Goal: Navigation & Orientation: Find specific page/section

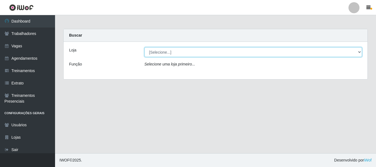
click at [357, 51] on select "[Selecione...] O Cestão - [GEOGRAPHIC_DATA]" at bounding box center [253, 52] width 218 height 10
select select "238"
click at [144, 47] on select "[Selecione...] O Cestão - [GEOGRAPHIC_DATA]" at bounding box center [253, 52] width 218 height 10
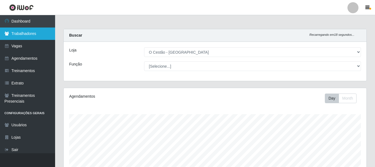
click at [50, 35] on link "Trabalhadores" at bounding box center [27, 34] width 55 height 12
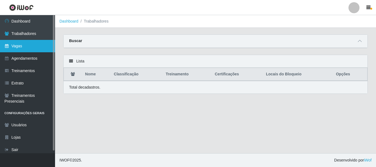
click at [48, 42] on link "Vagas" at bounding box center [27, 46] width 55 height 12
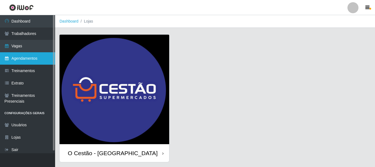
click at [45, 61] on link "Agendamentos" at bounding box center [27, 58] width 55 height 12
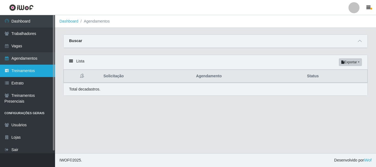
click at [28, 71] on link "Treinamentos" at bounding box center [27, 71] width 55 height 12
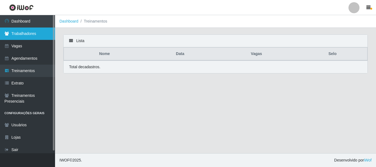
click at [39, 37] on link "Trabalhadores" at bounding box center [27, 34] width 55 height 12
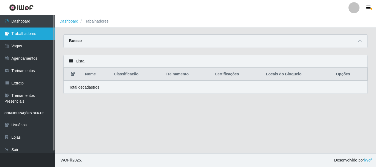
click at [35, 33] on link "Trabalhadores" at bounding box center [27, 34] width 55 height 12
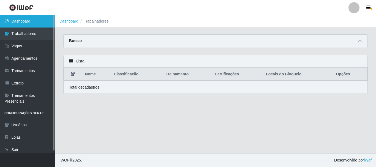
click at [43, 23] on link "Dashboard" at bounding box center [27, 21] width 55 height 12
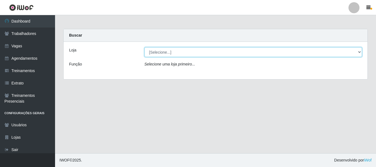
click at [360, 54] on select "[Selecione...] O Cestão - [GEOGRAPHIC_DATA]" at bounding box center [253, 52] width 218 height 10
select select "238"
click at [144, 47] on select "[Selecione...] O Cestão - [GEOGRAPHIC_DATA]" at bounding box center [253, 52] width 218 height 10
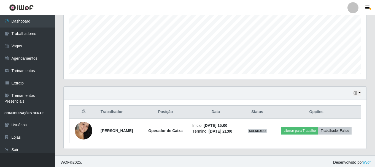
scroll to position [114, 302]
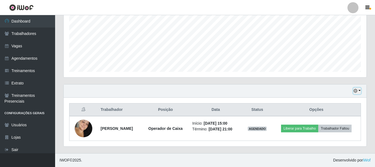
click at [359, 91] on button "button" at bounding box center [357, 91] width 8 height 6
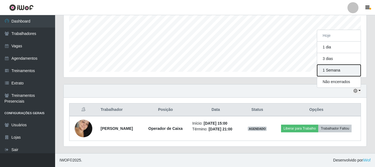
click at [350, 70] on button "1 Semana" at bounding box center [338, 71] width 43 height 12
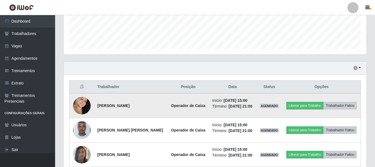
scroll to position [208, 0]
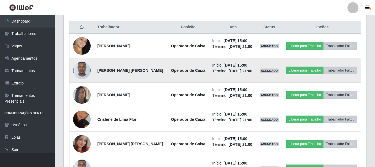
click at [79, 69] on img at bounding box center [82, 70] width 18 height 23
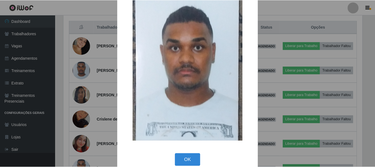
scroll to position [26, 0]
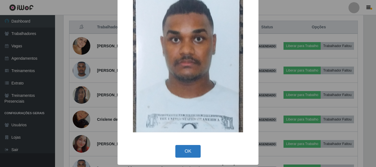
click at [183, 152] on button "OK" at bounding box center [188, 151] width 26 height 13
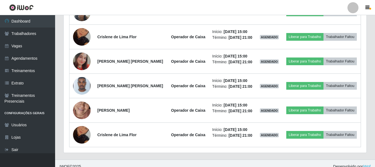
scroll to position [125, 0]
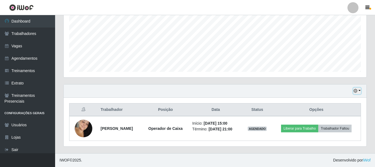
click at [359, 90] on button "button" at bounding box center [357, 91] width 8 height 6
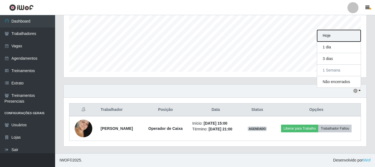
click at [357, 33] on button "Hoje" at bounding box center [338, 36] width 43 height 12
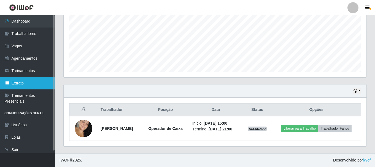
click at [37, 88] on link "Extrato" at bounding box center [27, 83] width 55 height 12
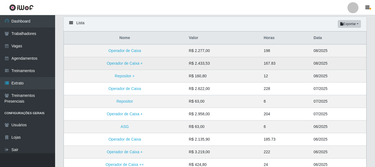
scroll to position [55, 0]
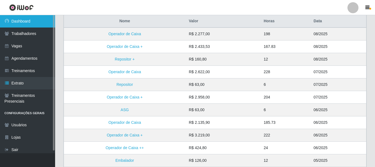
click at [49, 24] on link "Dashboard" at bounding box center [27, 21] width 55 height 12
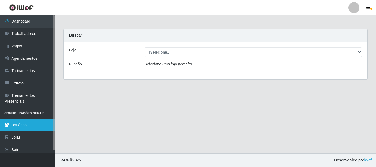
click at [41, 125] on link "Usuários" at bounding box center [27, 125] width 55 height 12
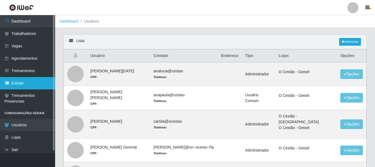
click at [33, 85] on link "Extrato" at bounding box center [27, 83] width 55 height 12
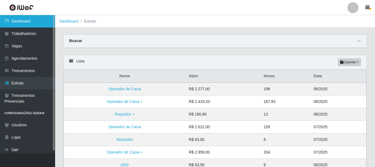
click at [42, 24] on link "Dashboard" at bounding box center [27, 21] width 55 height 12
